Goal: Find specific page/section: Find specific page/section

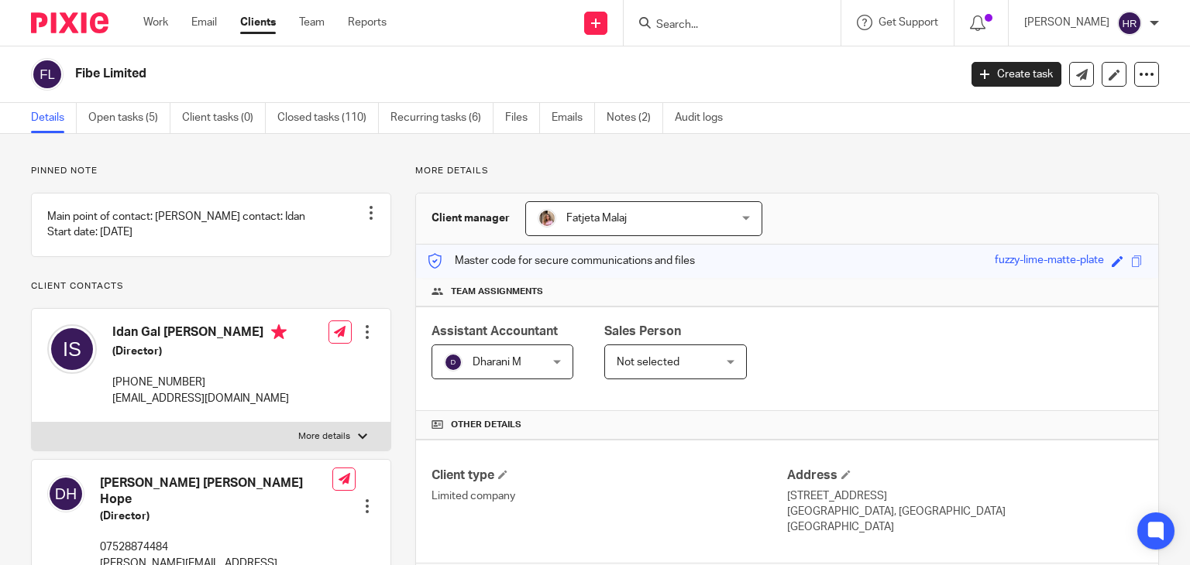
click at [667, 29] on input "Search" at bounding box center [724, 26] width 139 height 14
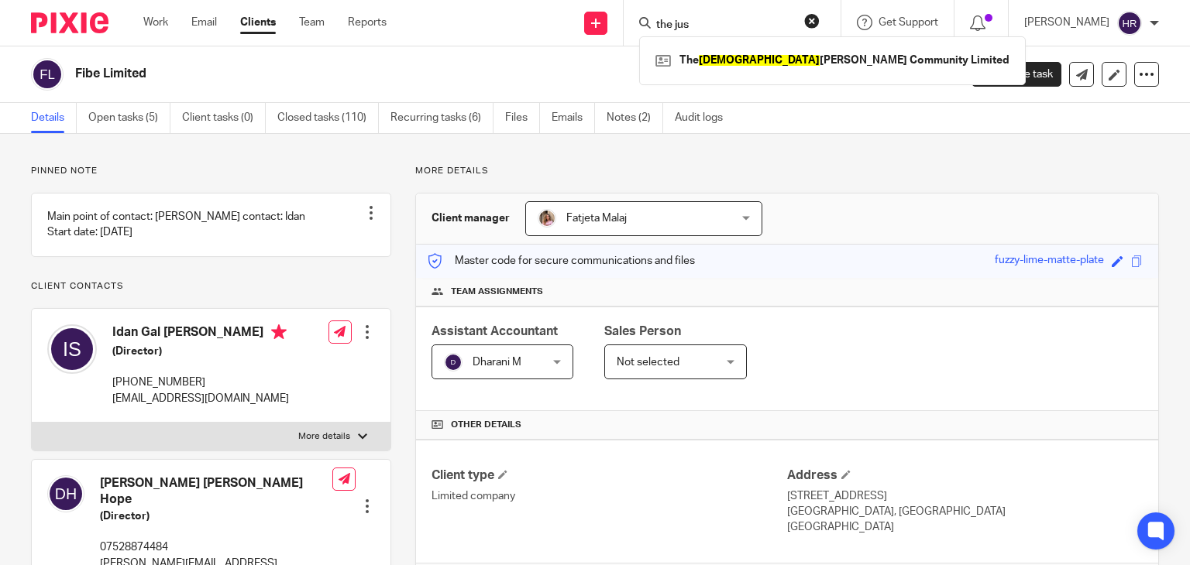
type input "the jus"
click at [688, 78] on div "The Jus [PERSON_NAME] Community Limited" at bounding box center [832, 60] width 387 height 48
click at [682, 66] on link at bounding box center [832, 60] width 362 height 23
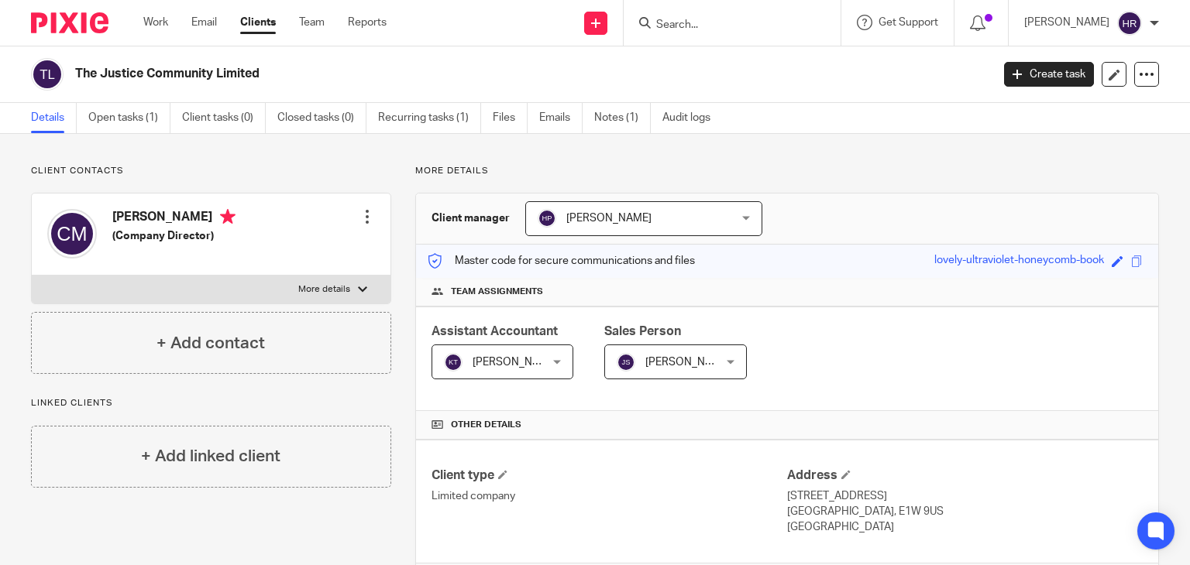
scroll to position [205, 0]
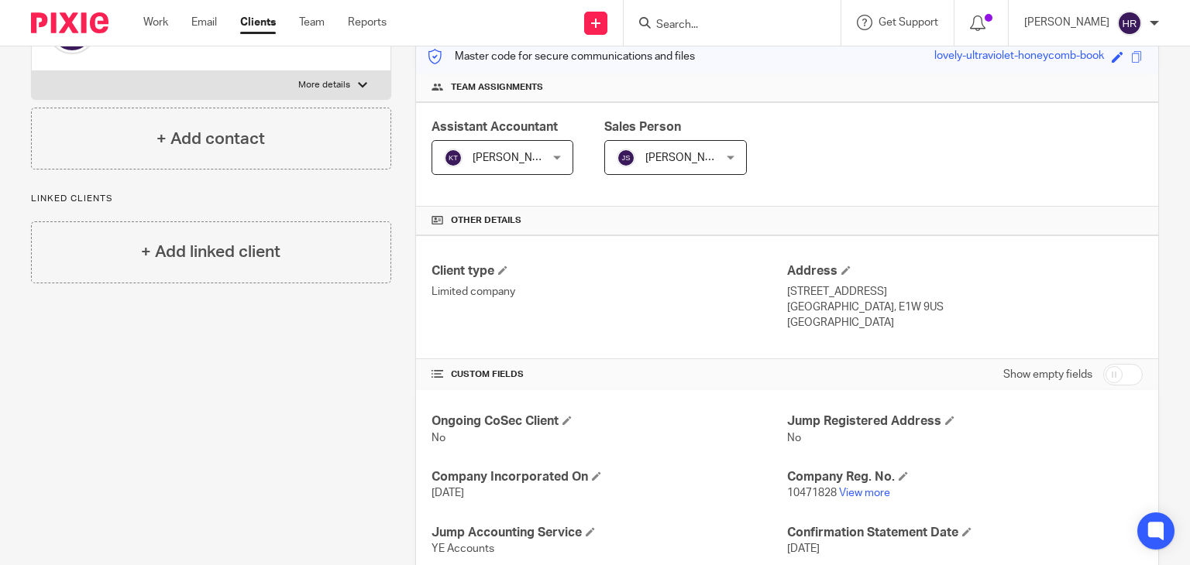
click at [868, 498] on p "10471828 View more" at bounding box center [965, 493] width 356 height 15
click at [868, 494] on link "View more" at bounding box center [864, 493] width 51 height 11
